Goal: Complete application form: Complete application form

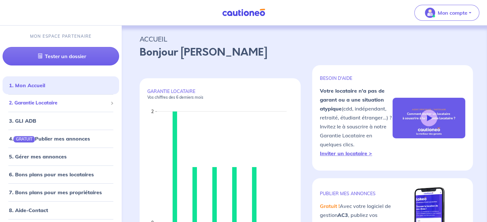
click at [52, 105] on span "2. Garantie Locataire" at bounding box center [58, 103] width 99 height 7
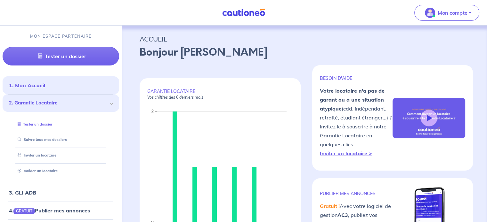
click at [49, 123] on link "Tester un dossier" at bounding box center [33, 124] width 37 height 4
click at [57, 169] on link "Valider un locataire" at bounding box center [36, 171] width 42 height 4
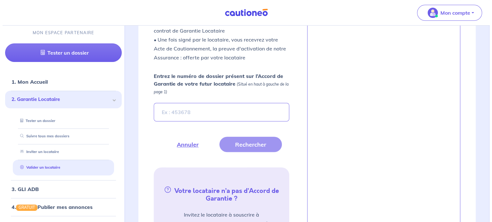
scroll to position [228, 0]
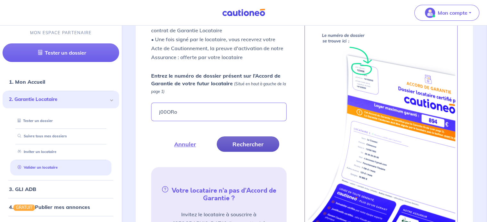
type input "j00ORo"
click at [250, 145] on button "Rechercher" at bounding box center [248, 144] width 62 height 15
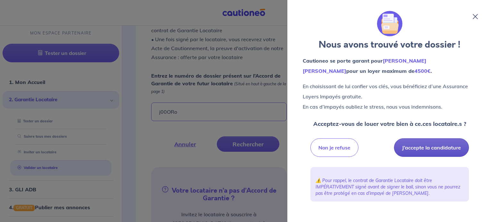
click at [436, 148] on button "J’accepte la candidature" at bounding box center [431, 148] width 75 height 19
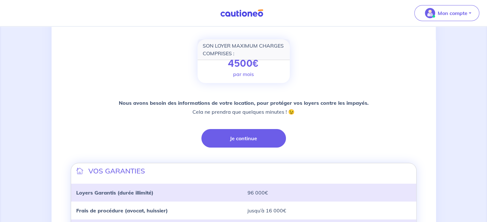
scroll to position [96, 0]
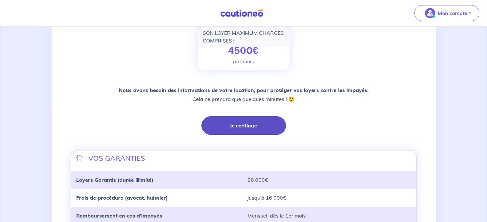
click at [261, 128] on button "Je continue" at bounding box center [243, 125] width 84 height 19
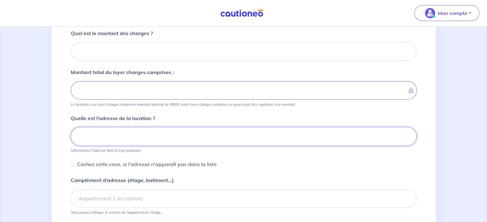
scroll to position [120, 0]
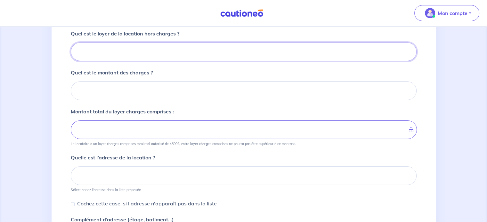
click at [202, 51] on input "Quel est le loyer de la location hors charges ?" at bounding box center [244, 52] width 346 height 19
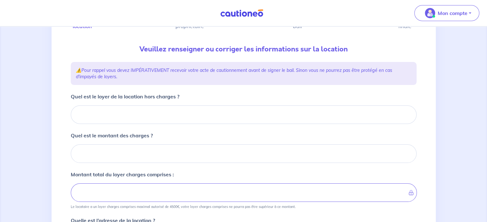
scroll to position [56, 0]
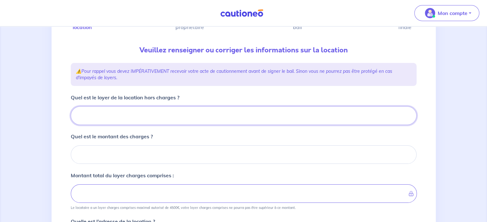
click at [91, 116] on input "Quel est le loyer de la location hors charges ?" at bounding box center [244, 116] width 346 height 19
type input "23"
type input "238"
type input "2380"
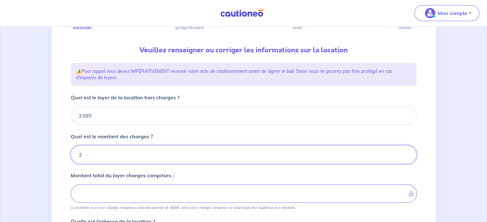
type input "21"
type input "2401"
type input "2"
type input "2382"
type input "200"
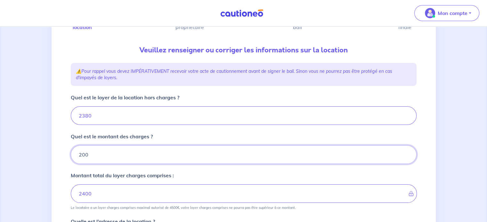
type input "2580"
type input "200"
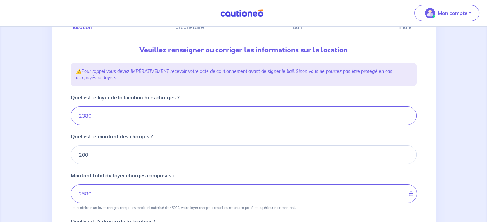
click at [443, 109] on div "1 2 3 4 Informations location Informations propriétaire Informations bail Valid…" at bounding box center [243, 176] width 487 height 410
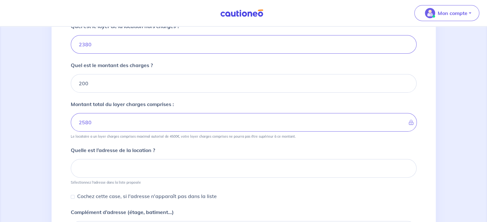
scroll to position [152, 0]
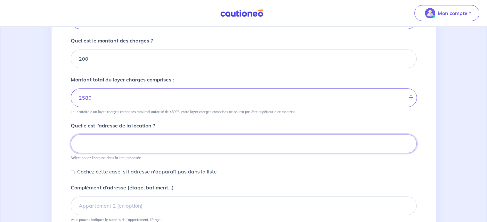
click at [136, 148] on input at bounding box center [244, 144] width 346 height 19
click at [132, 143] on input at bounding box center [244, 144] width 346 height 19
paste input "[STREET_ADDRESS]"
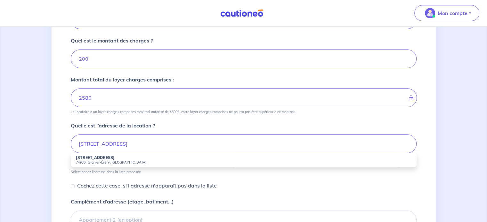
click at [143, 155] on li "[STREET_ADDRESS]" at bounding box center [244, 160] width 346 height 14
type input "[STREET_ADDRESS]"
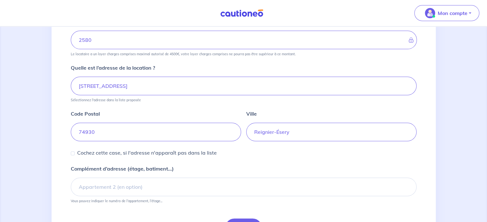
scroll to position [248, 0]
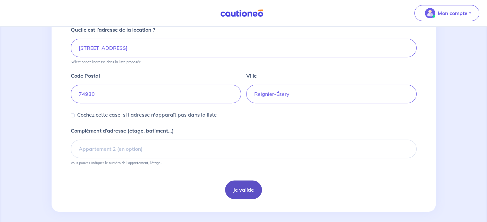
click at [244, 189] on button "Je valide" at bounding box center [243, 190] width 37 height 19
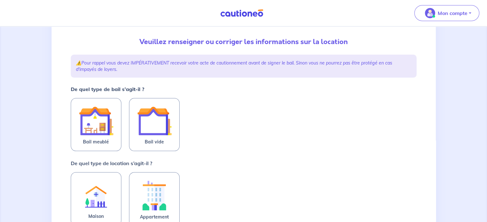
scroll to position [32, 0]
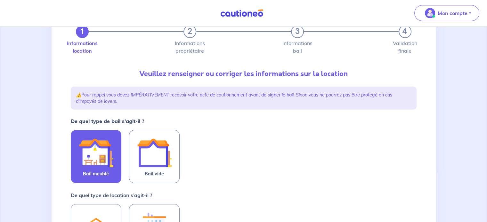
click at [108, 144] on img at bounding box center [96, 153] width 35 height 35
click at [0, 0] on input "Bail meublé" at bounding box center [0, 0] width 0 height 0
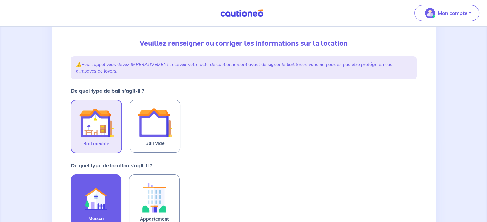
scroll to position [154, 0]
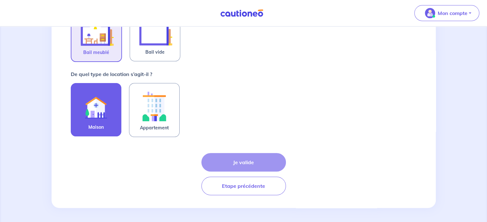
click at [88, 104] on img at bounding box center [96, 106] width 35 height 35
click at [0, 0] on input "Maison" at bounding box center [0, 0] width 0 height 0
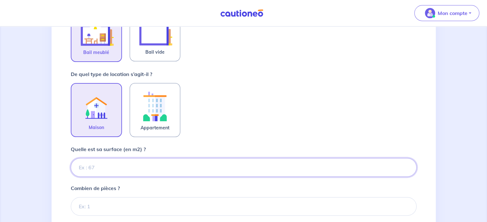
click at [165, 170] on input "Quelle est sa surface (en m2) ?" at bounding box center [244, 167] width 346 height 19
click at [92, 170] on input "Quelle est sa surface (en m2) ?" at bounding box center [244, 167] width 346 height 19
type input "155"
type input "155.3"
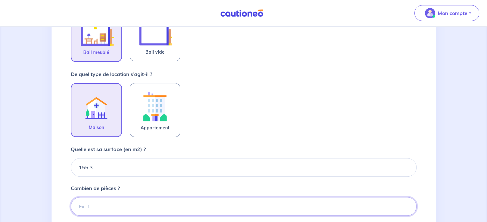
click at [101, 209] on input "Combien de pièces ?" at bounding box center [244, 206] width 346 height 19
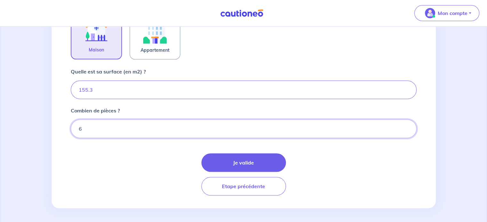
scroll to position [232, 0]
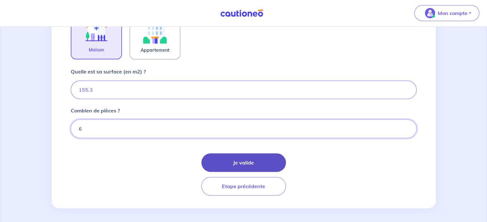
type input "6"
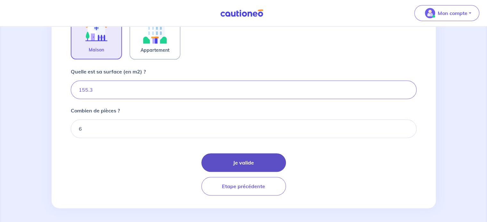
click at [264, 159] on button "Je valide" at bounding box center [243, 163] width 84 height 19
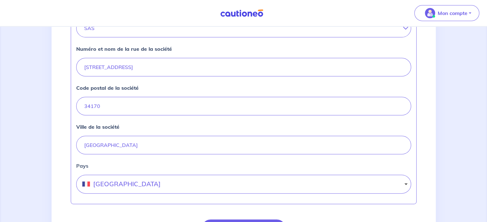
scroll to position [319, 0]
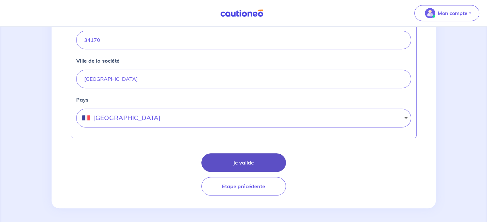
click at [277, 168] on button "Je valide" at bounding box center [243, 163] width 84 height 19
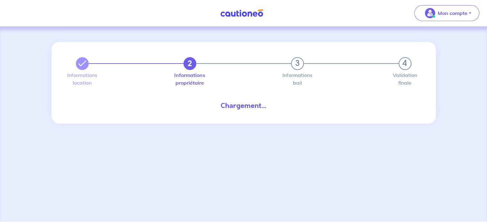
select select "FR"
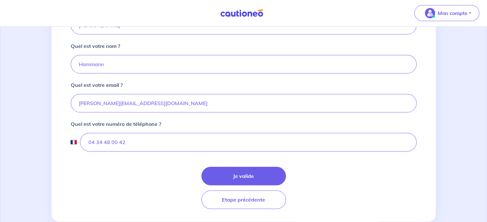
scroll to position [180, 0]
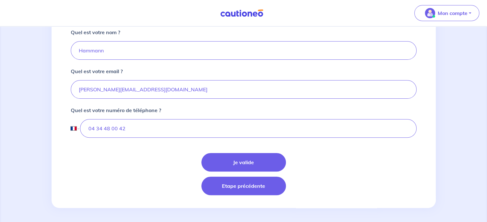
drag, startPoint x: 226, startPoint y: 157, endPoint x: 248, endPoint y: 183, distance: 33.8
click at [226, 157] on button "Je valide" at bounding box center [243, 162] width 84 height 19
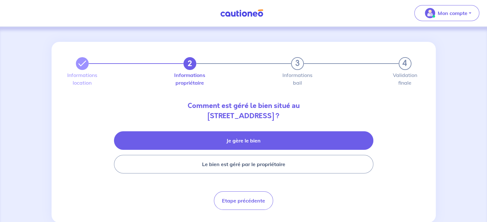
click at [290, 135] on button "Je gère le bien" at bounding box center [243, 141] width 259 height 19
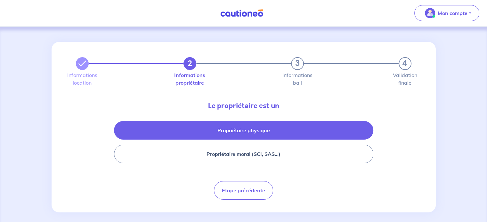
click at [222, 126] on button "Propriétaire physique" at bounding box center [243, 130] width 259 height 19
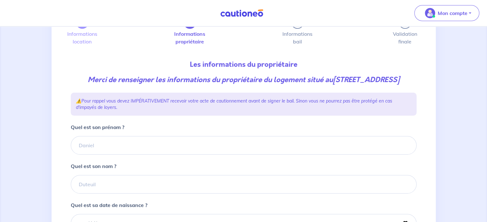
scroll to position [96, 0]
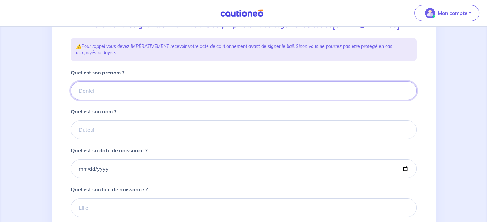
click at [100, 98] on input "Quel est son prénom ?" at bounding box center [244, 91] width 346 height 19
click at [162, 100] on input "Quel est son prénom ?" at bounding box center [244, 91] width 346 height 19
paste input "[PERSON_NAME]"
type input "[PERSON_NAME]"
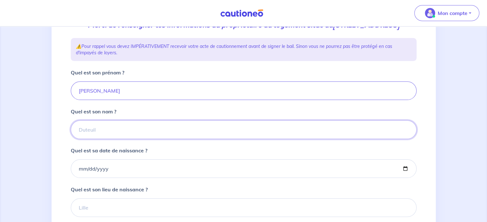
click at [108, 139] on input "Quel est son nom ?" at bounding box center [244, 130] width 346 height 19
click at [113, 139] on input "Quel est son nom ?" at bounding box center [244, 130] width 346 height 19
paste input "BAGGI"
type input "BAGGI"
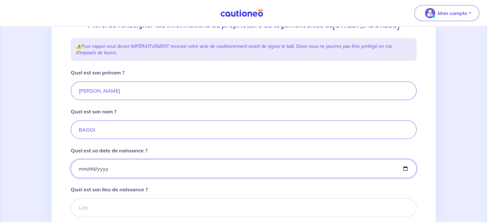
click at [92, 178] on input "Quel est sa date de naissance ?" at bounding box center [244, 169] width 346 height 19
click at [84, 178] on input "Quel est sa date de naissance ?" at bounding box center [244, 169] width 346 height 19
click at [79, 177] on input "Quel est sa date de naissance ?" at bounding box center [244, 169] width 346 height 19
type input "[DATE]"
click at [215, 153] on form "Quel est son prénom ? [PERSON_NAME] est son nom ? BAGGI Quel est sa date de nai…" at bounding box center [244, 172] width 346 height 206
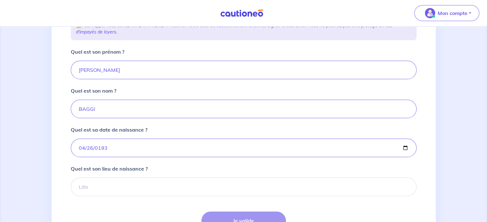
scroll to position [128, 0]
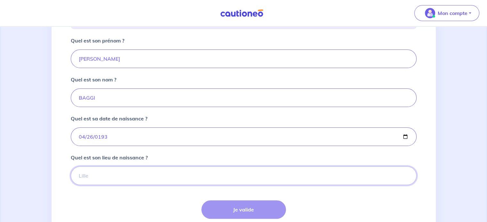
click at [154, 180] on input "Quel est son lieu de naissance ?" at bounding box center [244, 176] width 346 height 19
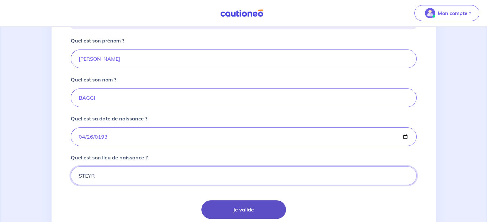
type input "STEYR"
click at [260, 213] on button "Je valide" at bounding box center [243, 210] width 84 height 19
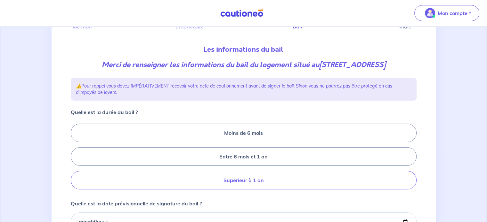
scroll to position [96, 0]
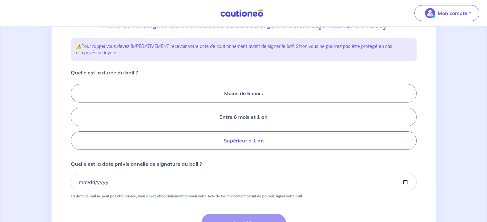
click at [265, 150] on label "Supérieur à 1 an" at bounding box center [244, 141] width 346 height 19
click at [75, 119] on input "Supérieur à 1 an" at bounding box center [73, 117] width 4 height 4
radio input "true"
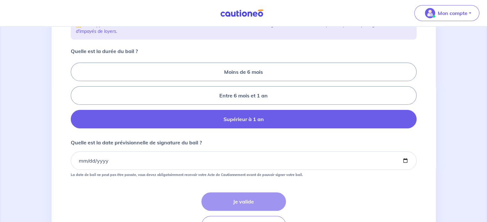
scroll to position [160, 0]
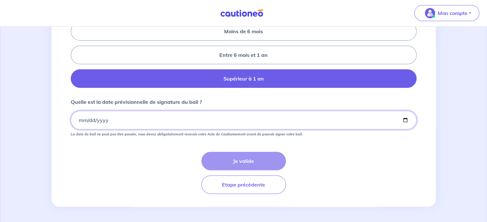
click at [79, 129] on input "Quelle est la date prévisionnelle de signature du bail ?" at bounding box center [244, 120] width 346 height 19
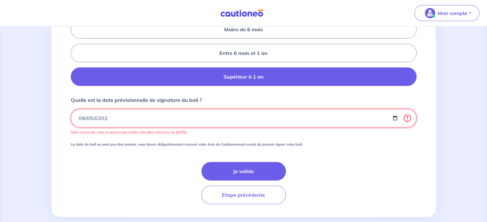
type input "[DATE]"
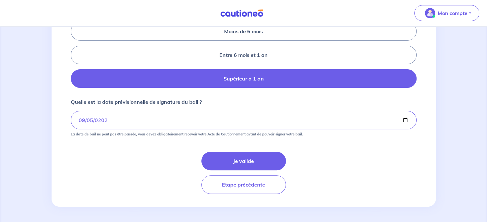
drag, startPoint x: 260, startPoint y: 174, endPoint x: 293, endPoint y: 156, distance: 37.6
click at [260, 171] on button "Je valide" at bounding box center [243, 161] width 84 height 19
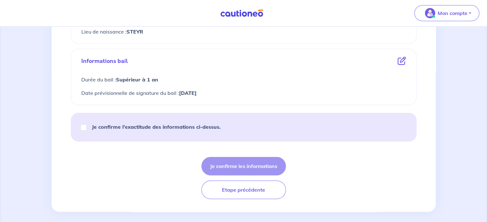
scroll to position [300, 0]
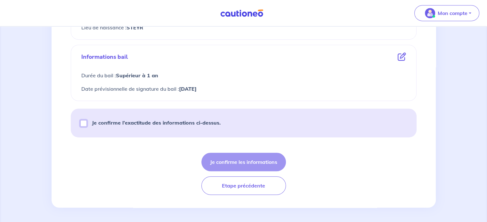
click at [86, 124] on input "Je confirme l’exactitude des informations ci-dessus." at bounding box center [83, 123] width 6 height 6
checkbox input "true"
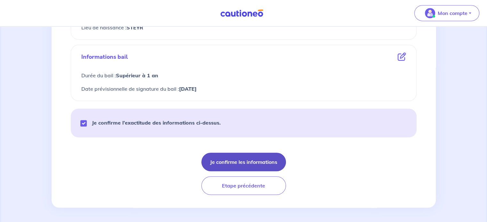
click at [234, 159] on button "Je confirme les informations" at bounding box center [243, 162] width 84 height 19
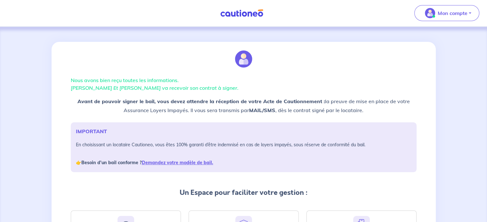
click at [162, 80] on p "Nous avons bien reçu toutes les informations. [PERSON_NAME] Et [PERSON_NAME] va…" at bounding box center [244, 83] width 346 height 15
click at [476, 121] on div "Nous avons bien reçu toutes les informations. [PERSON_NAME] Et [PERSON_NAME] va…" at bounding box center [243, 180] width 487 height 306
